Goal: Use online tool/utility: Utilize a website feature to perform a specific function

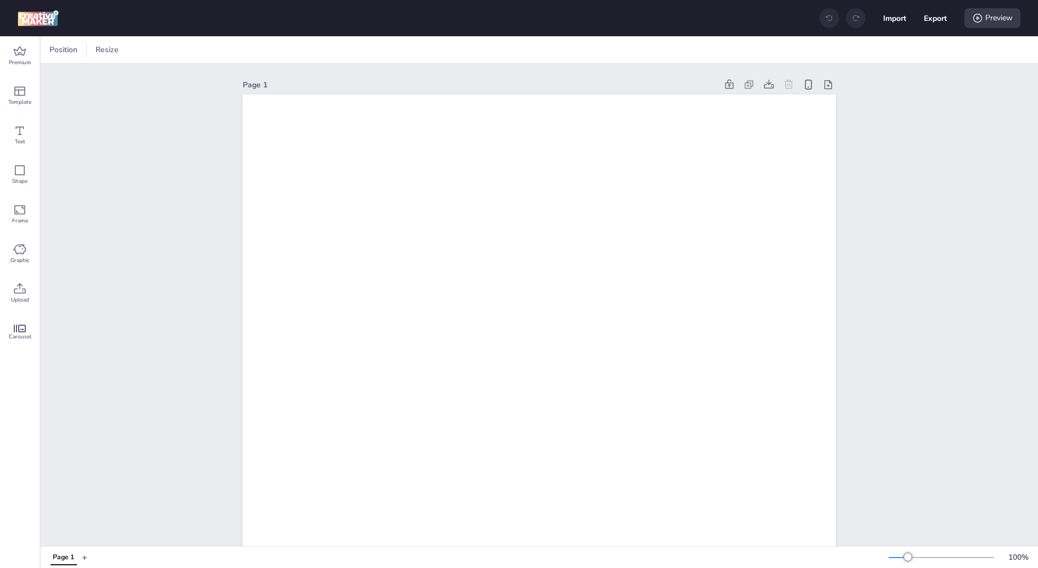
click at [15, 295] on span "Upload" at bounding box center [20, 299] width 18 height 9
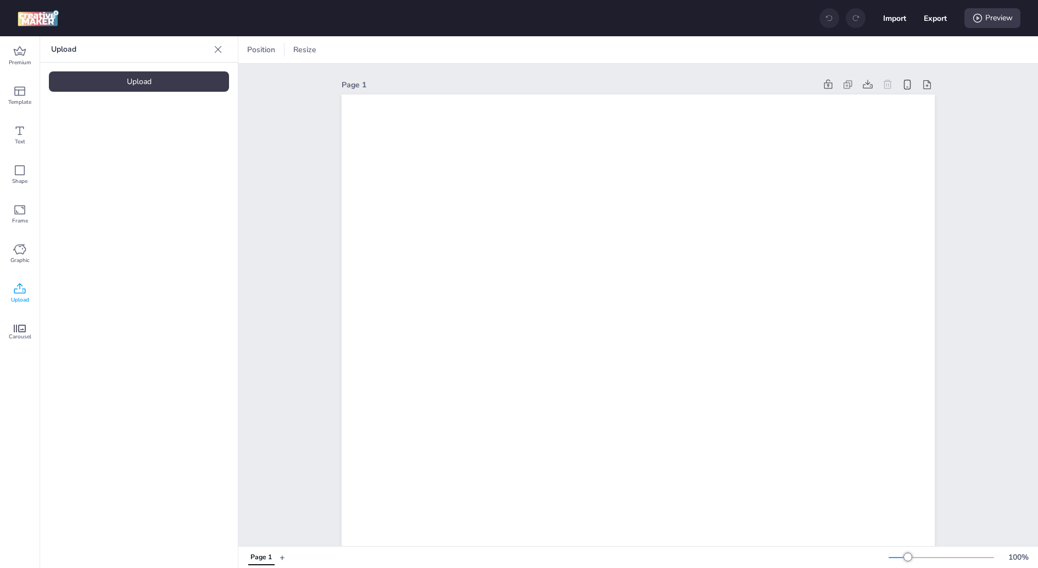
click at [168, 83] on div "Upload" at bounding box center [139, 81] width 180 height 20
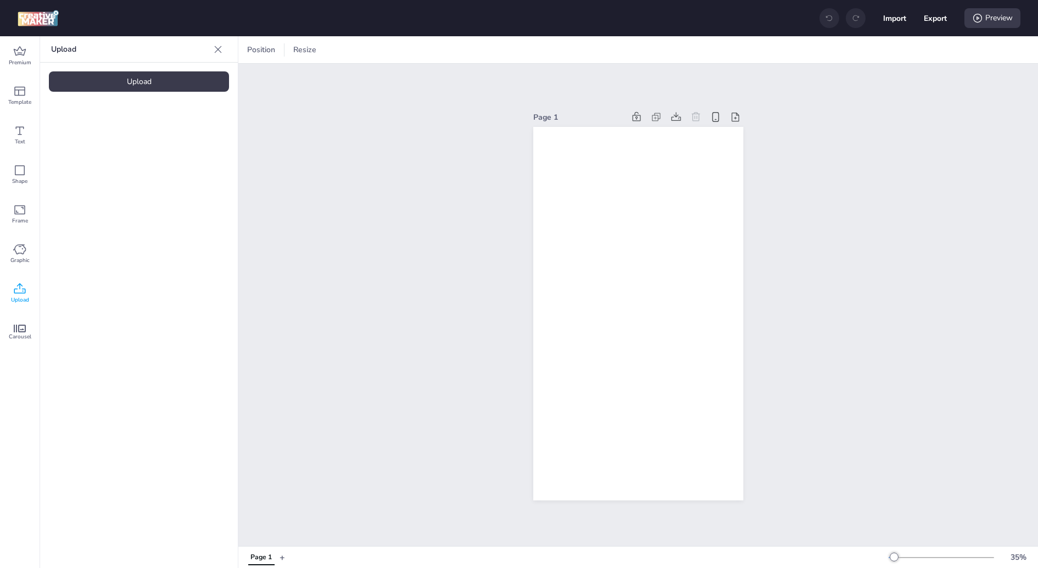
click at [77, 175] on video at bounding box center [93, 153] width 88 height 44
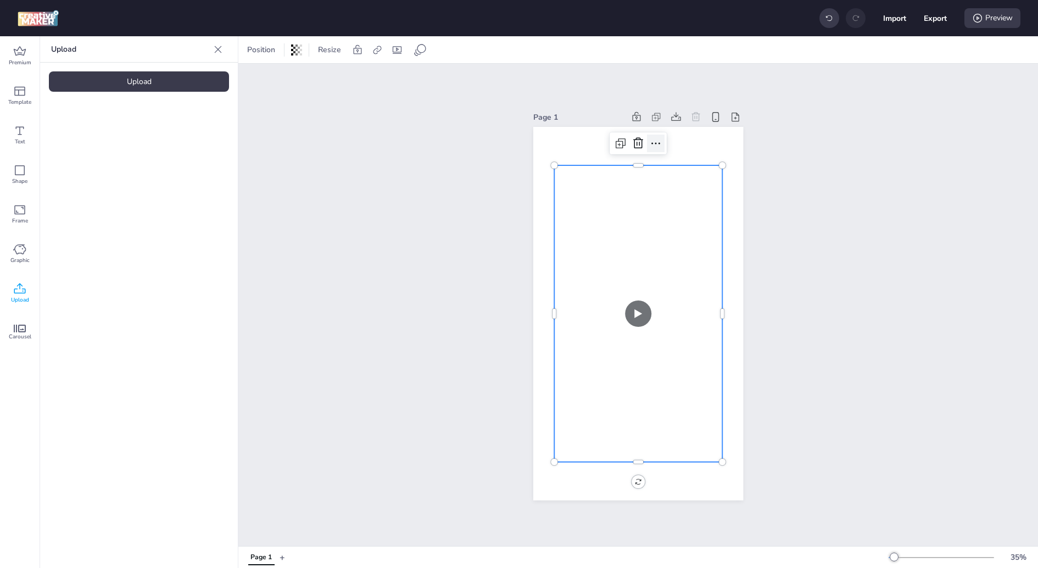
click at [649, 146] on icon at bounding box center [655, 143] width 13 height 13
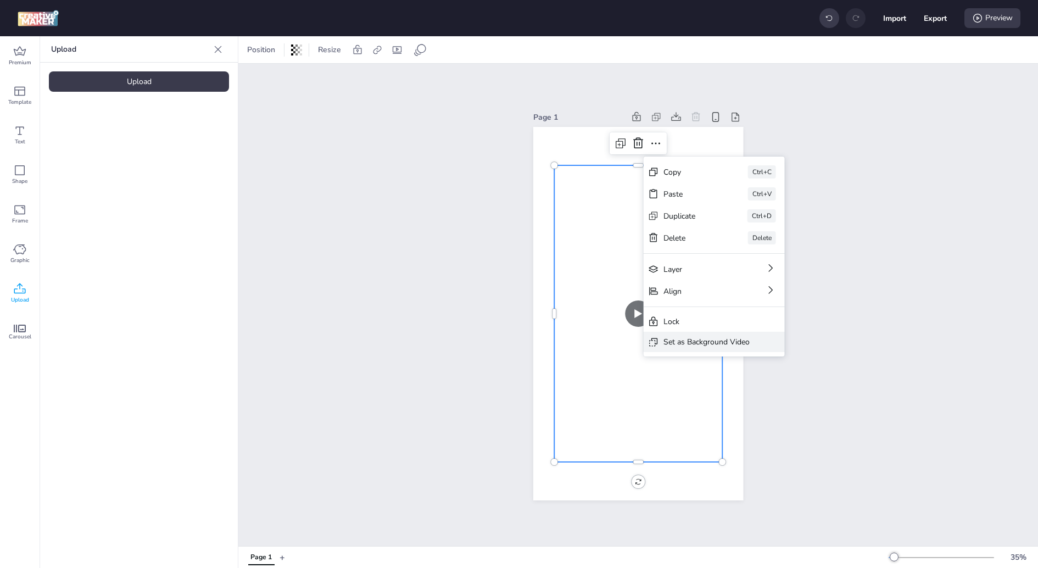
click at [723, 346] on div "Set as Background Video" at bounding box center [706, 342] width 86 height 12
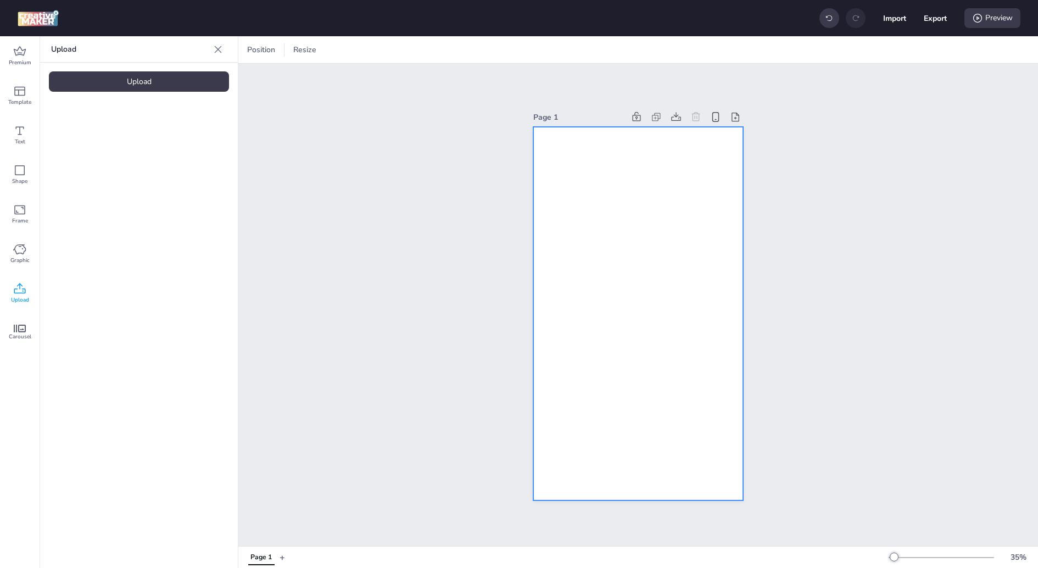
click at [561, 171] on video at bounding box center [637, 313] width 211 height 373
click at [427, 57] on div "Resize" at bounding box center [426, 50] width 32 height 18
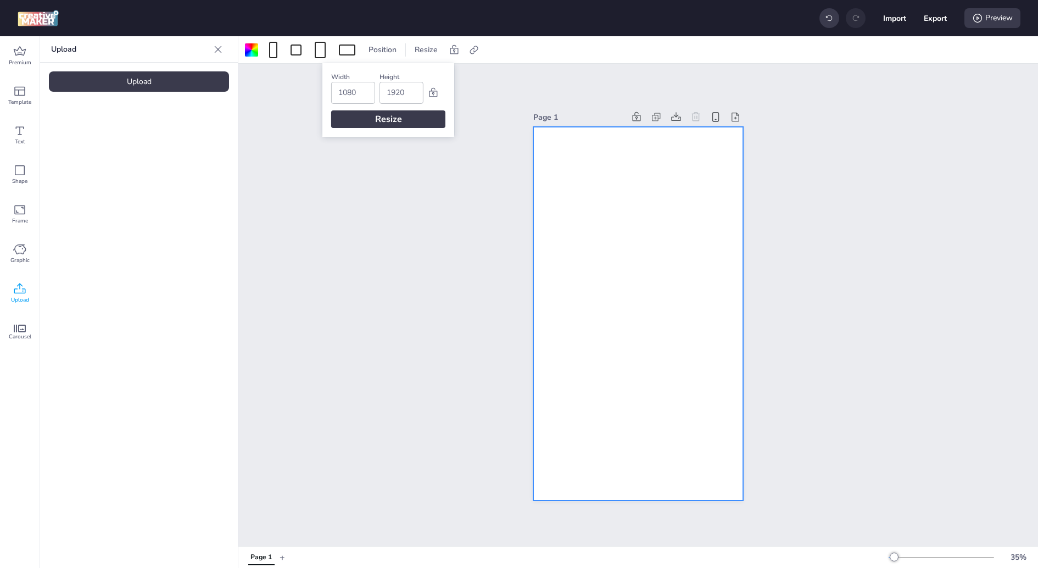
click at [353, 89] on input "1080" at bounding box center [353, 92] width 30 height 21
type input "320x"
type input "480"
click at [362, 98] on input "320x" at bounding box center [353, 92] width 30 height 21
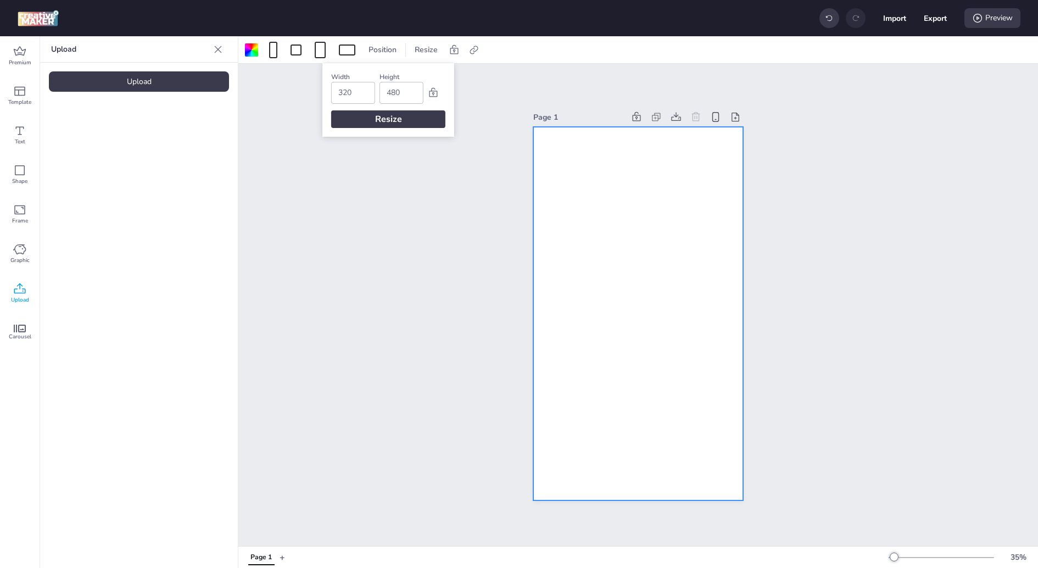
type input "320"
click at [383, 120] on div "Resize" at bounding box center [388, 119] width 114 height 18
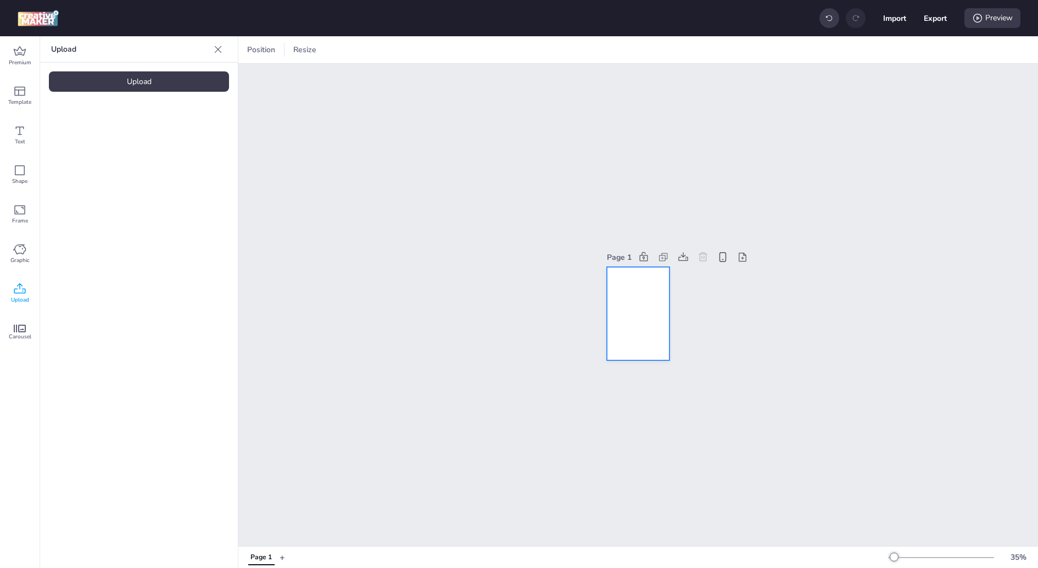
click at [649, 336] on video at bounding box center [711, 453] width 211 height 373
click at [98, 172] on video at bounding box center [93, 153] width 88 height 44
click at [611, 304] on video at bounding box center [711, 453] width 211 height 373
click at [624, 277] on video at bounding box center [638, 313] width 42 height 75
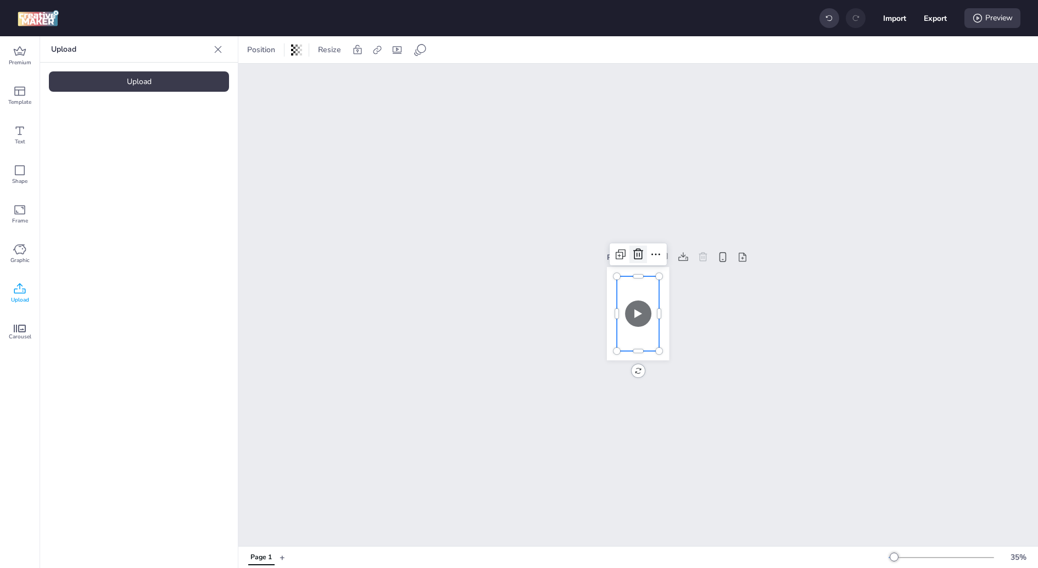
click at [639, 256] on icon at bounding box center [638, 254] width 13 height 13
click at [639, 269] on video at bounding box center [711, 453] width 211 height 373
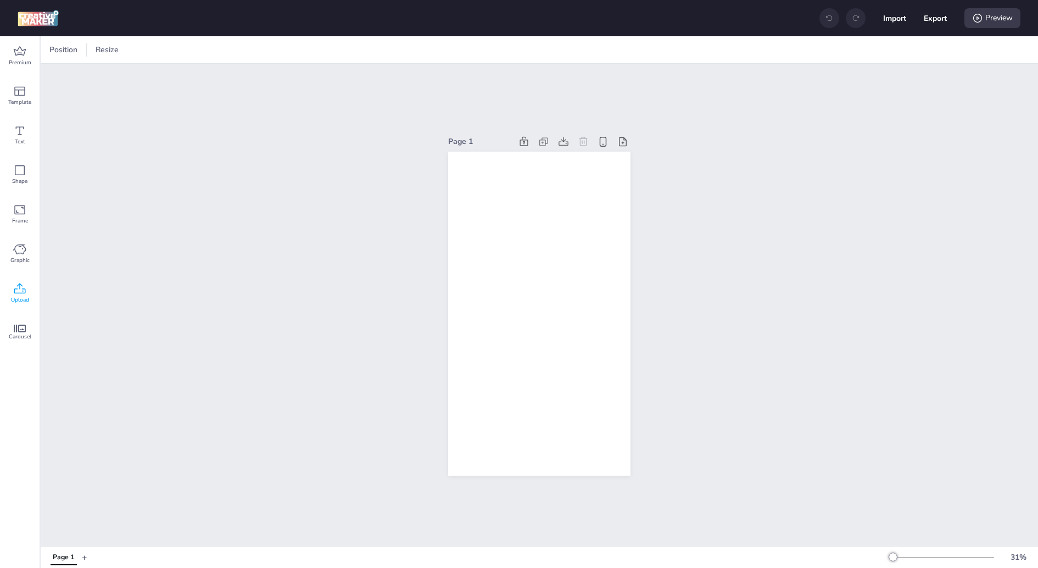
click at [20, 282] on icon at bounding box center [19, 288] width 13 height 13
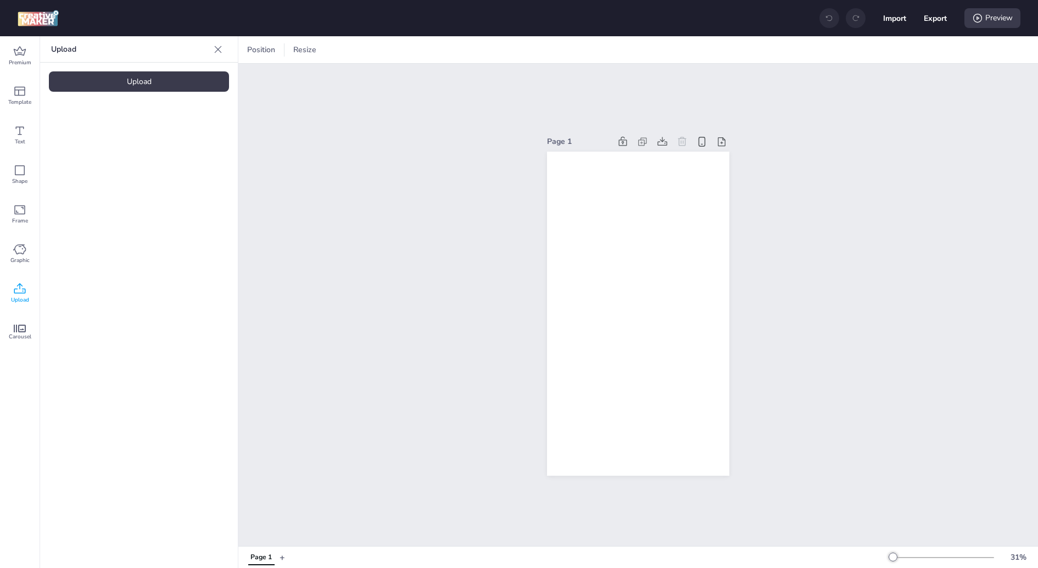
click at [122, 81] on div "Upload" at bounding box center [139, 81] width 180 height 20
click at [304, 52] on span "Resize" at bounding box center [304, 50] width 27 height 12
click at [237, 97] on input "1080" at bounding box center [232, 92] width 30 height 21
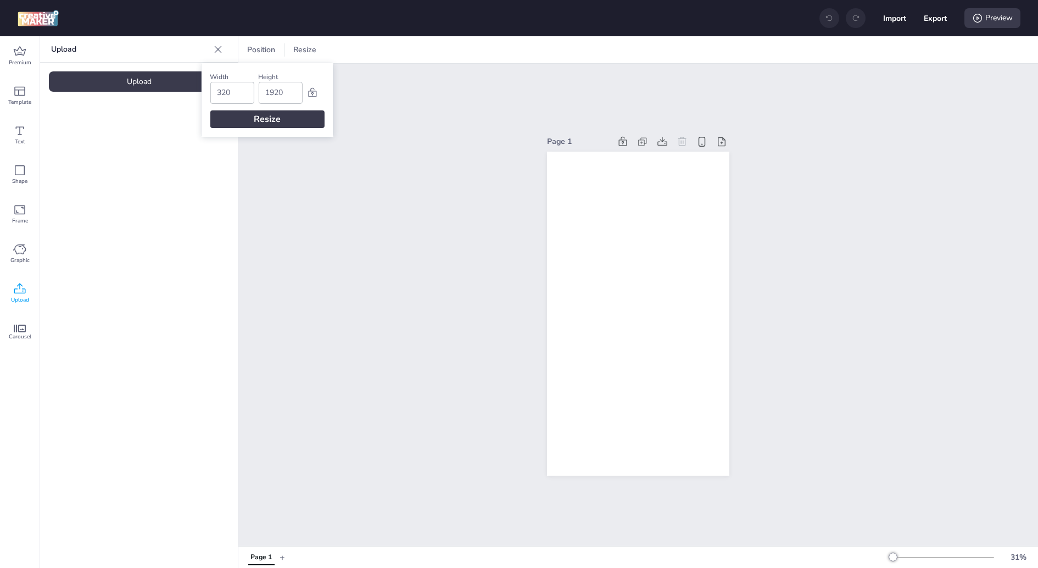
type input "320"
type input "480"
click at [235, 121] on div "Resize" at bounding box center [267, 119] width 114 height 18
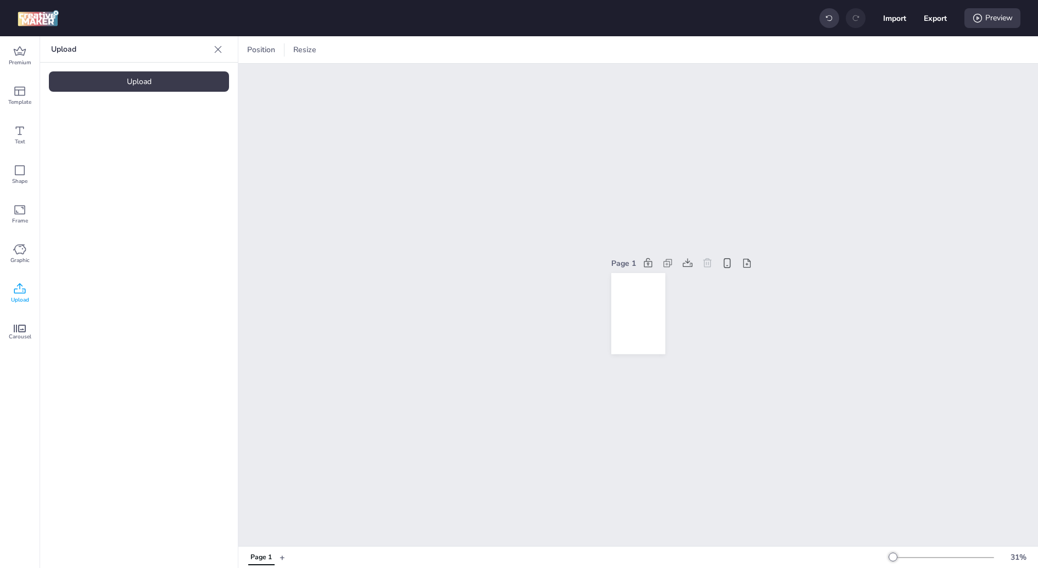
click at [184, 191] on div "Upload Upload" at bounding box center [139, 302] width 198 height 532
click at [119, 82] on div "Upload" at bounding box center [139, 81] width 180 height 20
click at [103, 175] on video at bounding box center [93, 153] width 88 height 44
click at [657, 264] on icon at bounding box center [655, 259] width 13 height 13
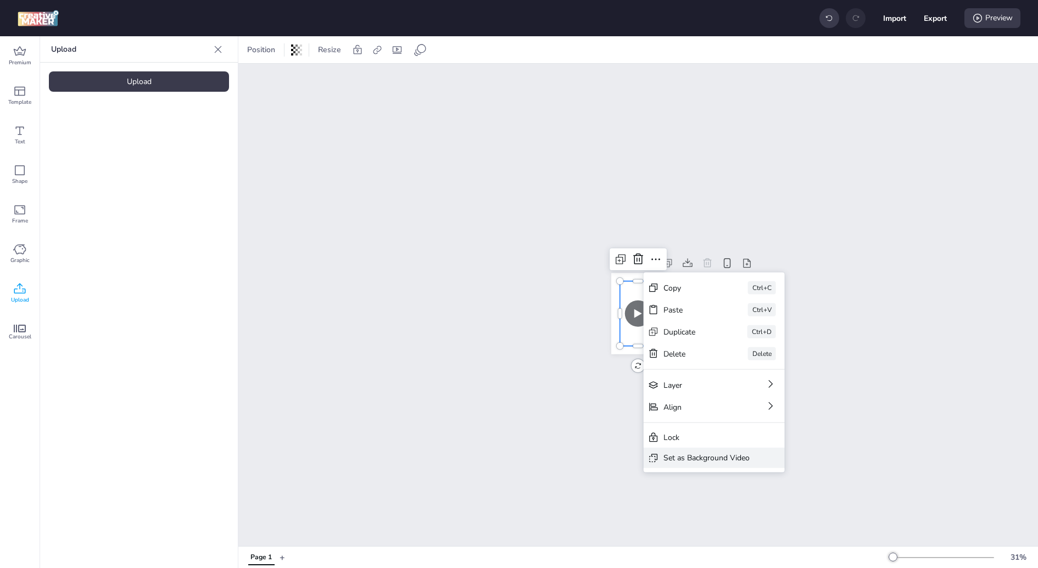
click at [706, 450] on div "Set as Background Video" at bounding box center [714, 458] width 141 height 20
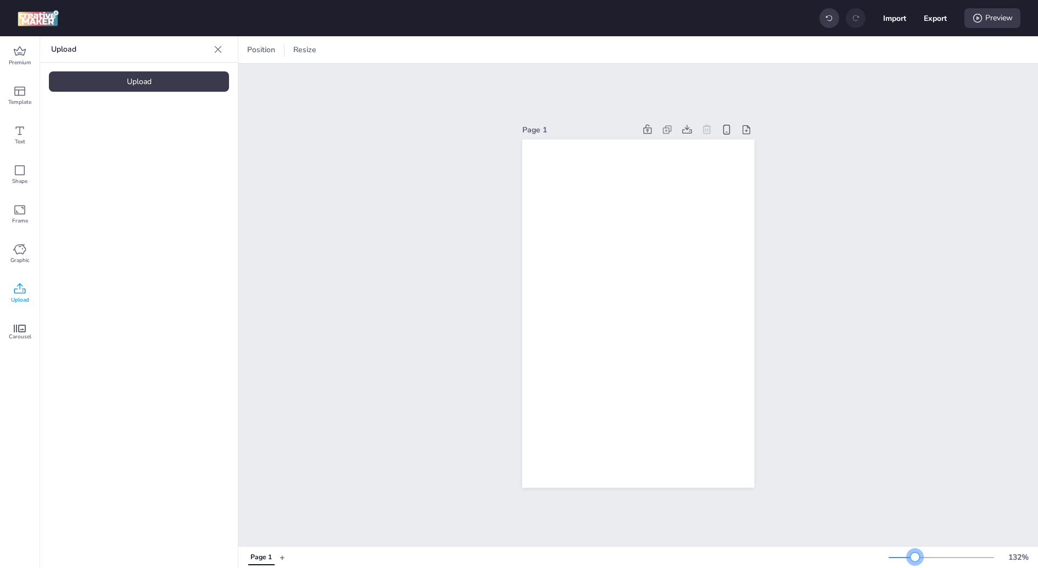
drag, startPoint x: 894, startPoint y: 554, endPoint x: 914, endPoint y: 550, distance: 20.8
click at [914, 550] on div "132 %" at bounding box center [961, 558] width 145 height 18
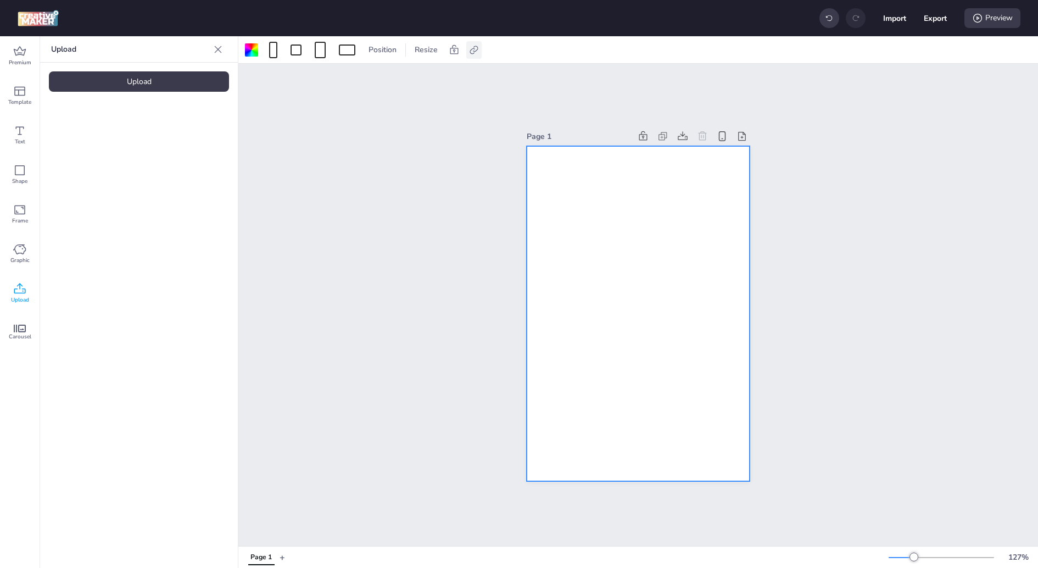
click at [474, 48] on icon at bounding box center [473, 49] width 11 height 11
click at [414, 89] on div "Activate hyperlink" at bounding box center [415, 78] width 132 height 30
click at [414, 75] on span "Activate hyperlink" at bounding box center [401, 78] width 61 height 12
click at [364, 79] on input "Activate hyperlink" at bounding box center [360, 82] width 7 height 7
checkbox input "true"
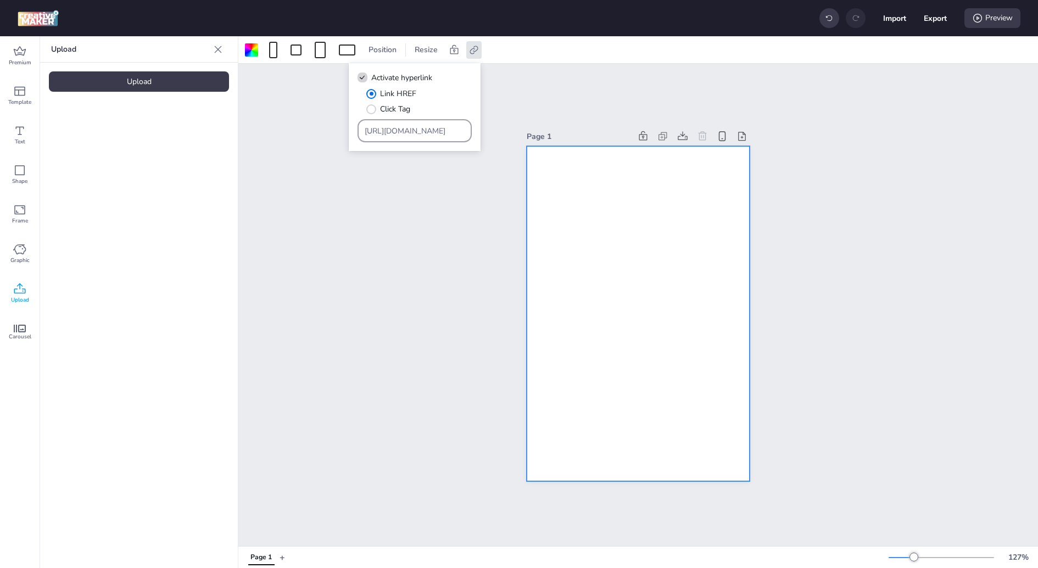
click at [406, 124] on div "https://wortise.com" at bounding box center [415, 130] width 101 height 21
click at [404, 130] on input "https://wortise.com" at bounding box center [415, 131] width 101 height 12
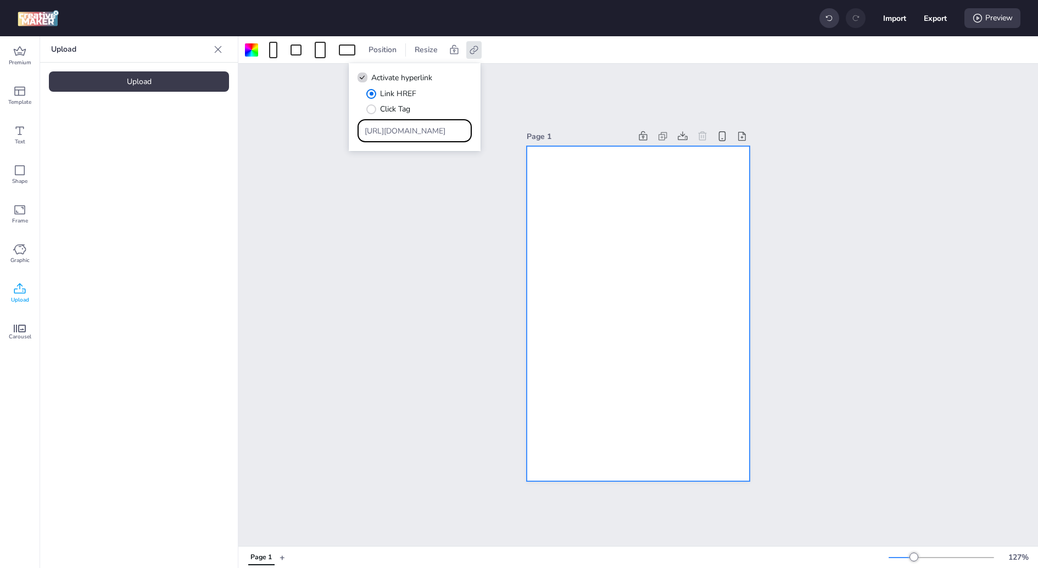
click at [404, 130] on input "https://wortise.com" at bounding box center [415, 131] width 101 height 12
paste input "play.google.com/store/apps/details?id=com.sunny.kids.games.learn&hl=en&gl=us&ut…"
type input "https://play.google.com/store/apps/details?id=com.sunny.kids.games.learn&hl=en&…"
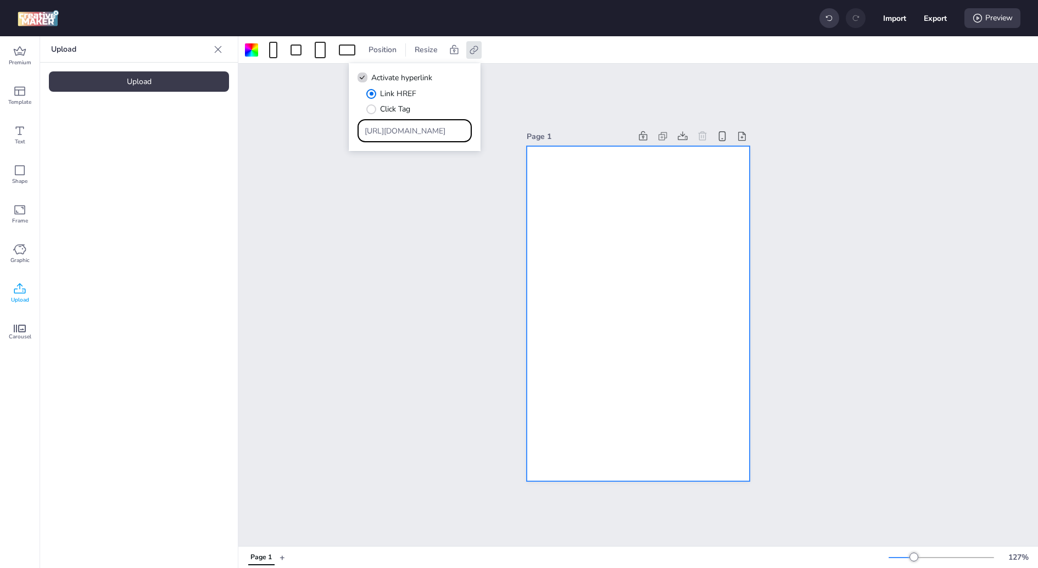
click at [456, 101] on div "Link HREF Click Tag" at bounding box center [418, 101] width 105 height 27
click at [895, 85] on div "Page 1" at bounding box center [638, 305] width 800 height 482
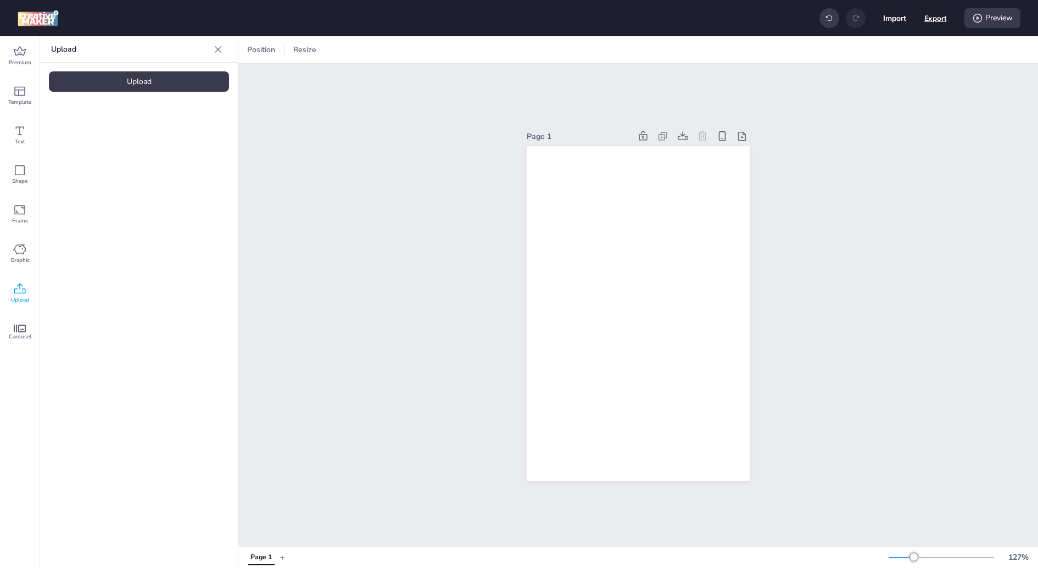
click at [934, 21] on button "Export" at bounding box center [935, 18] width 23 height 23
select select "html"
click at [894, 88] on button "Download" at bounding box center [886, 89] width 103 height 22
click at [431, 136] on div "Page 1" at bounding box center [638, 305] width 800 height 482
click at [302, 48] on span "Resize" at bounding box center [304, 50] width 27 height 12
